Goal: Check status: Check status

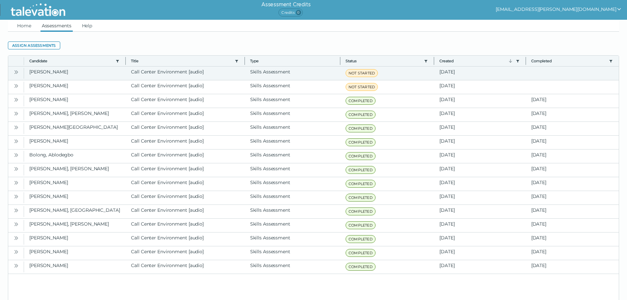
click at [15, 73] on icon "Open" at bounding box center [15, 72] width 2 height 4
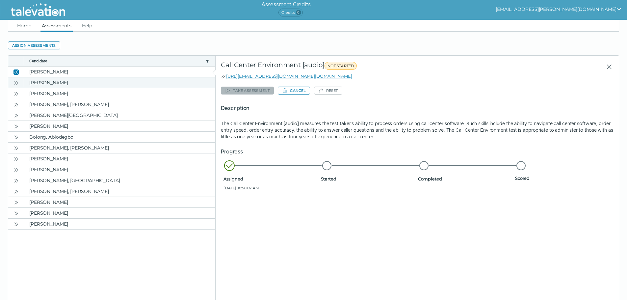
click at [17, 82] on icon "Open" at bounding box center [15, 82] width 5 height 5
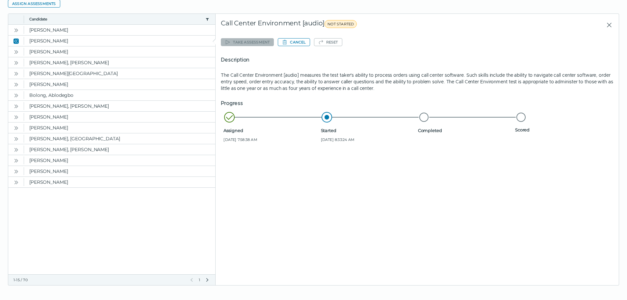
scroll to position [43, 0]
